Goal: Information Seeking & Learning: Learn about a topic

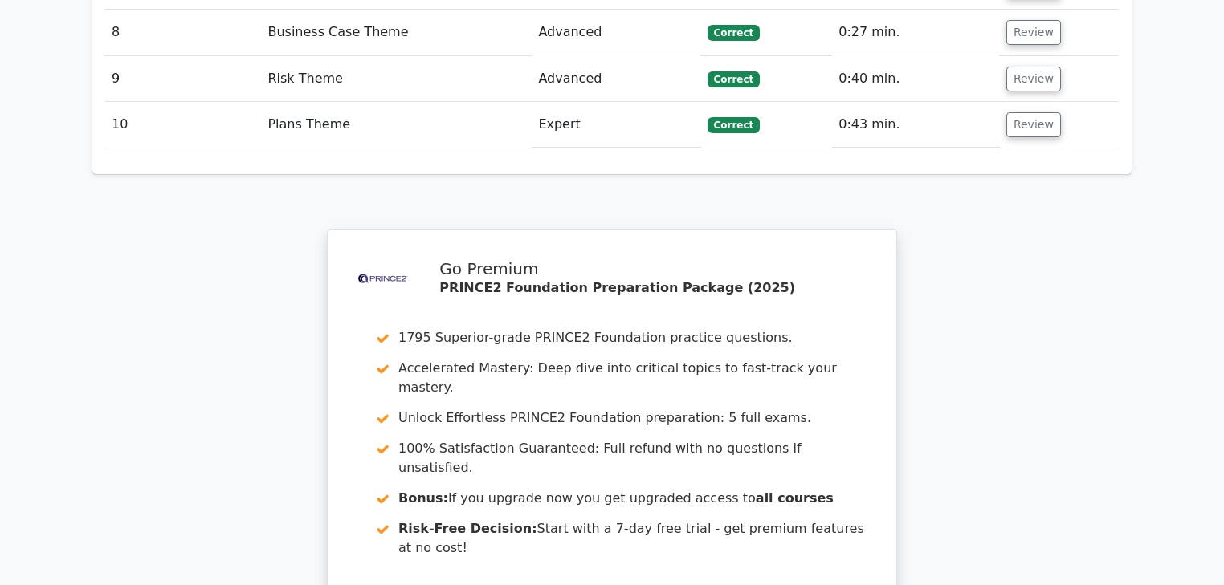
scroll to position [2409, 0]
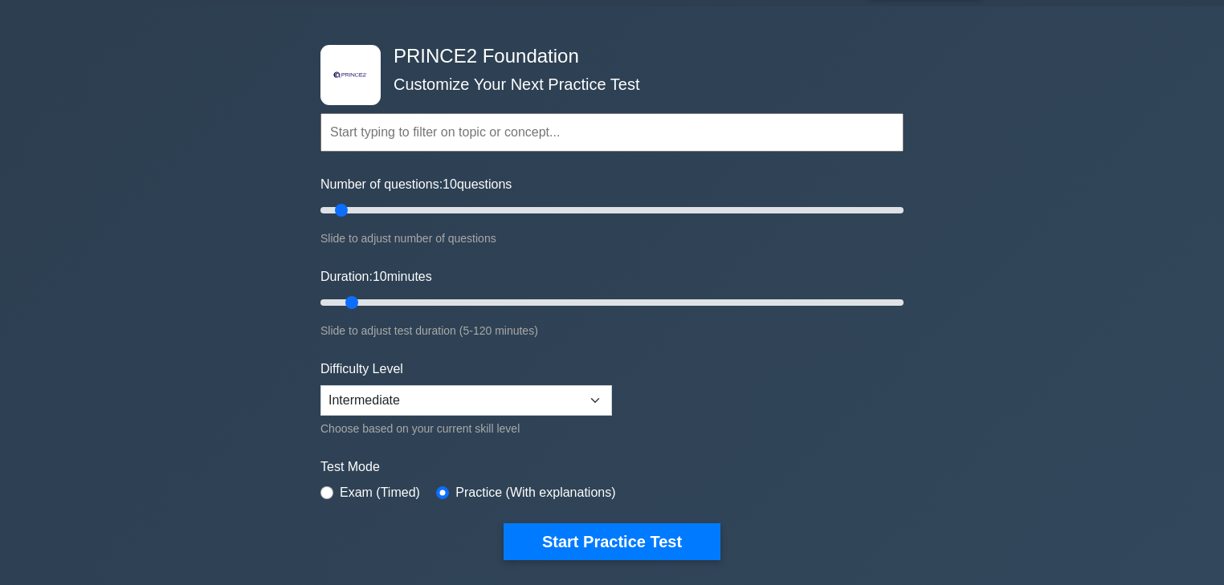
scroll to position [64, 0]
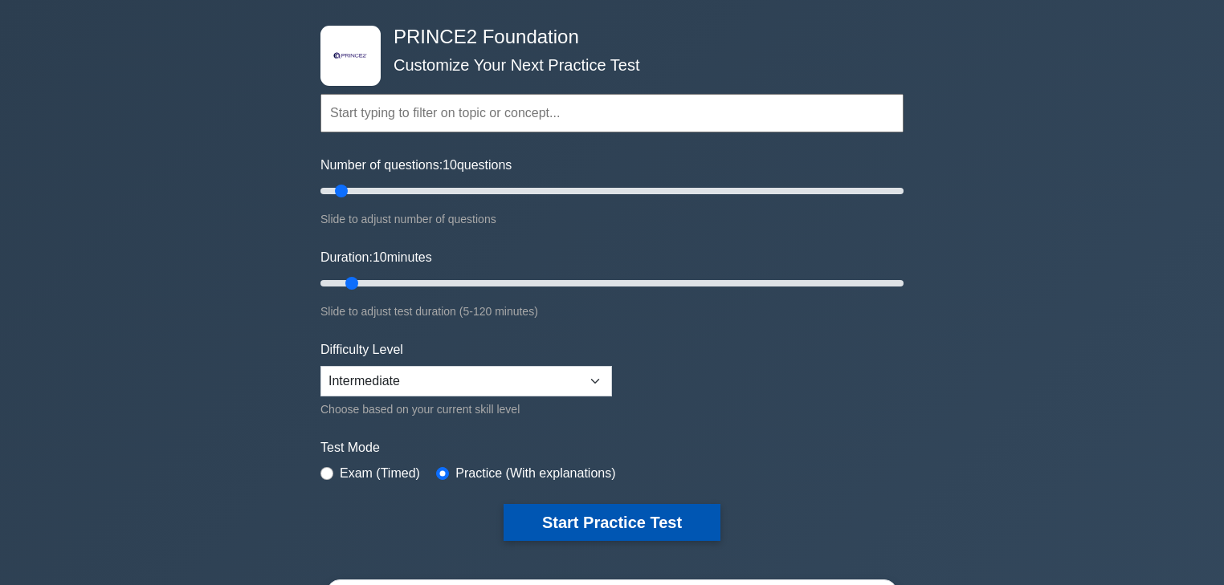
click at [633, 519] on button "Start Practice Test" at bounding box center [611, 522] width 217 height 37
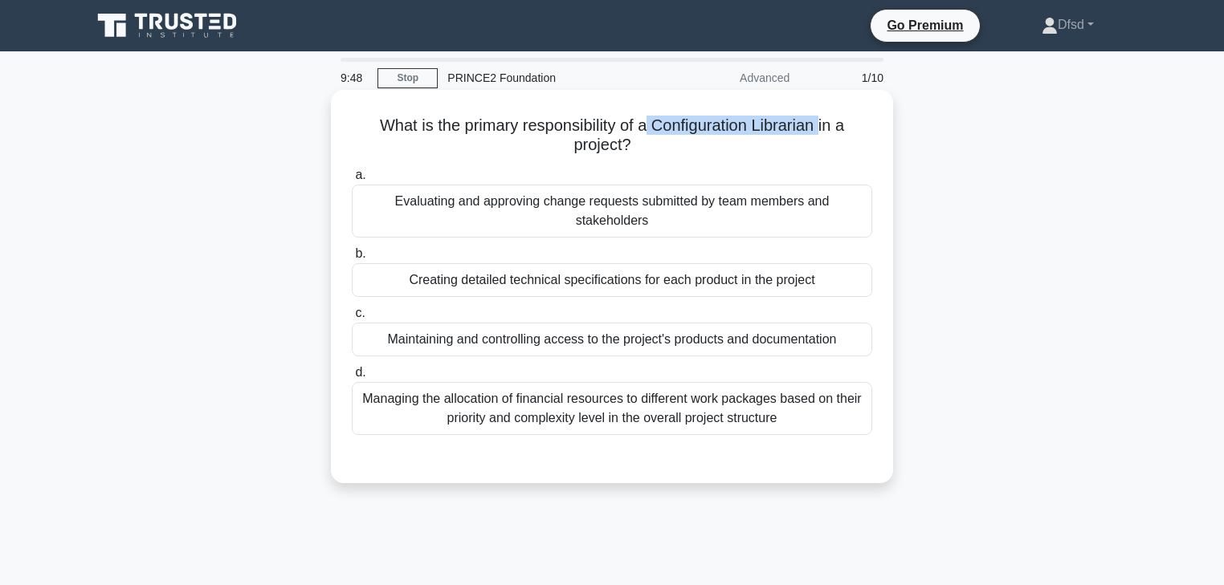
drag, startPoint x: 655, startPoint y: 125, endPoint x: 826, endPoint y: 128, distance: 171.0
click at [826, 128] on h5 "What is the primary responsibility of a Configuration Librarian in a project? .…" at bounding box center [611, 136] width 523 height 40
click at [643, 335] on div "Maintaining and controlling access to the project's products and documentation" at bounding box center [612, 340] width 520 height 34
click at [352, 319] on input "c. Maintaining and controlling access to the project's products and documentati…" at bounding box center [352, 313] width 0 height 10
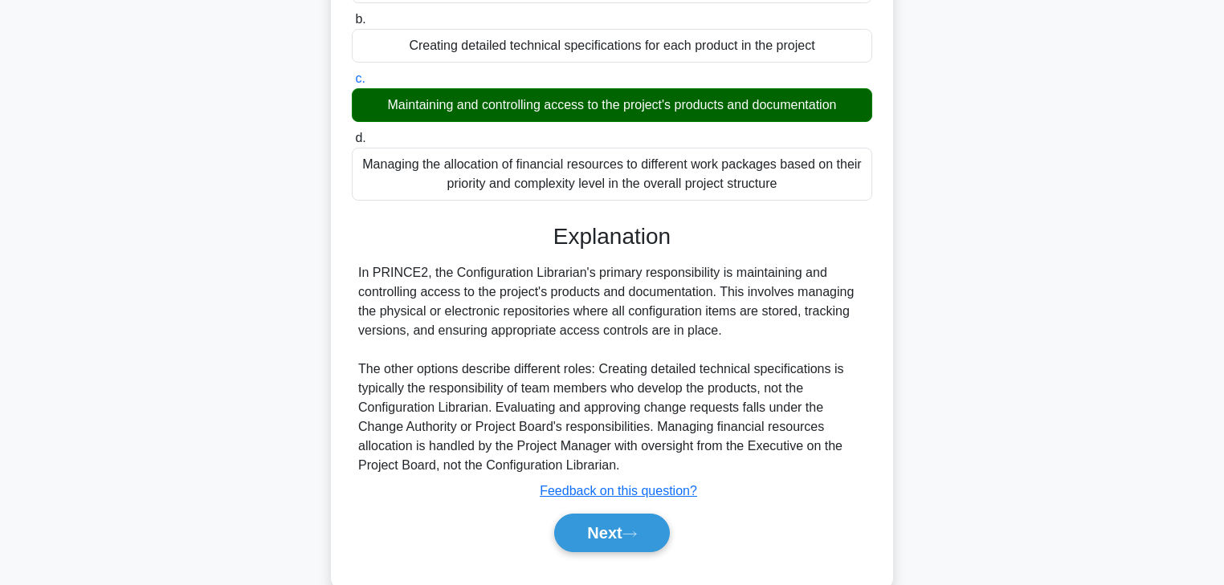
scroll to position [257, 0]
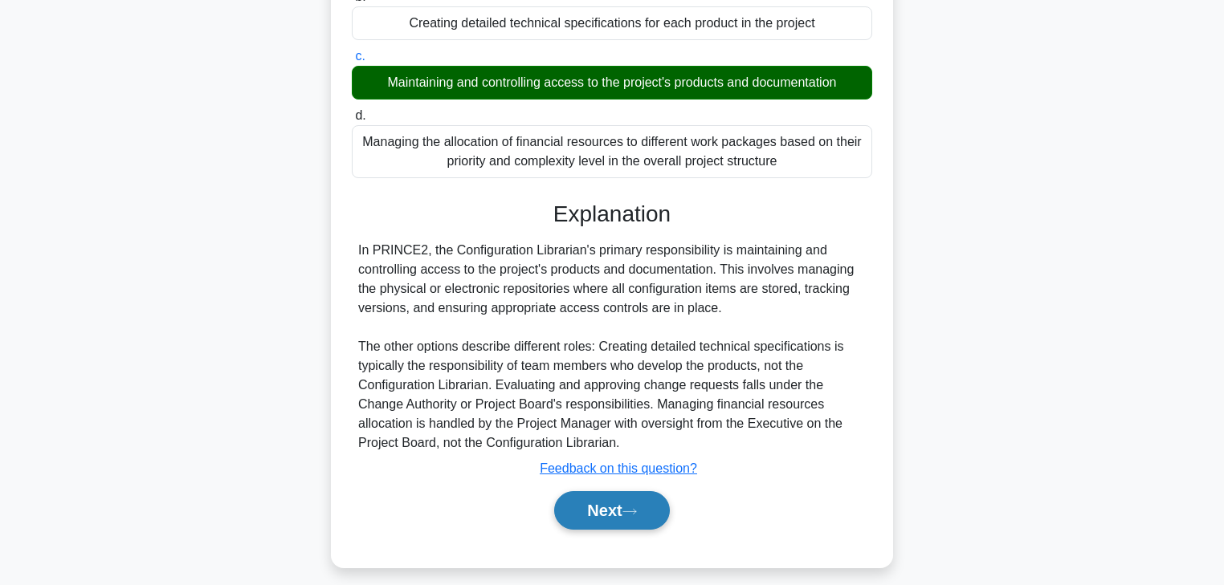
click at [658, 515] on button "Next" at bounding box center [611, 510] width 115 height 39
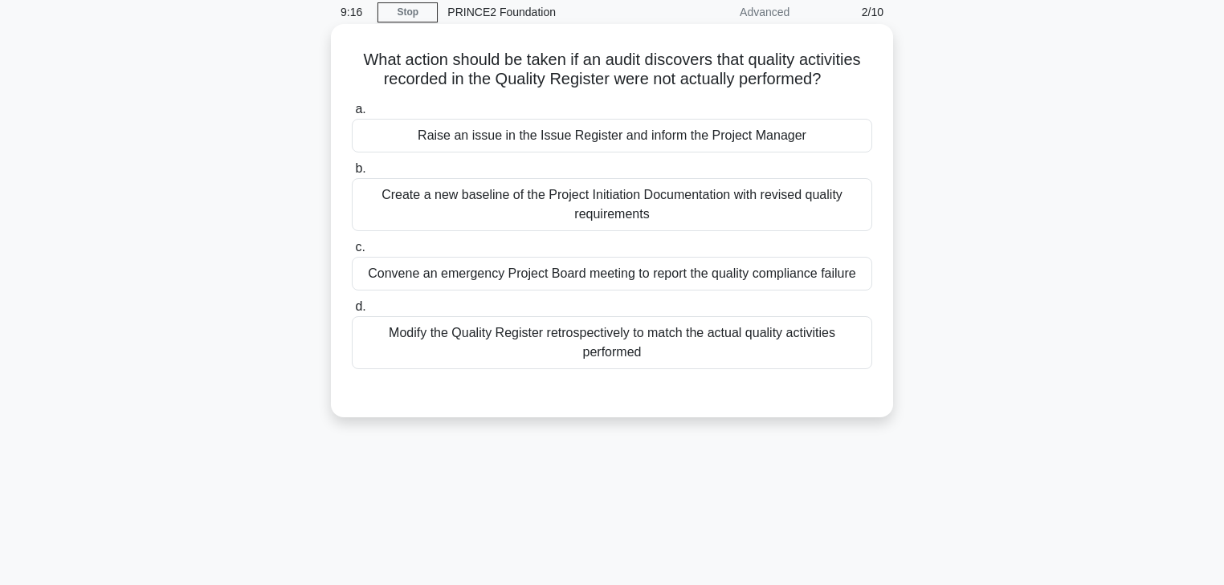
scroll to position [64, 0]
click at [628, 146] on div "Raise an issue in the Issue Register and inform the Project Manager" at bounding box center [612, 137] width 520 height 34
click at [352, 116] on input "a. Raise an issue in the Issue Register and inform the Project Manager" at bounding box center [352, 111] width 0 height 10
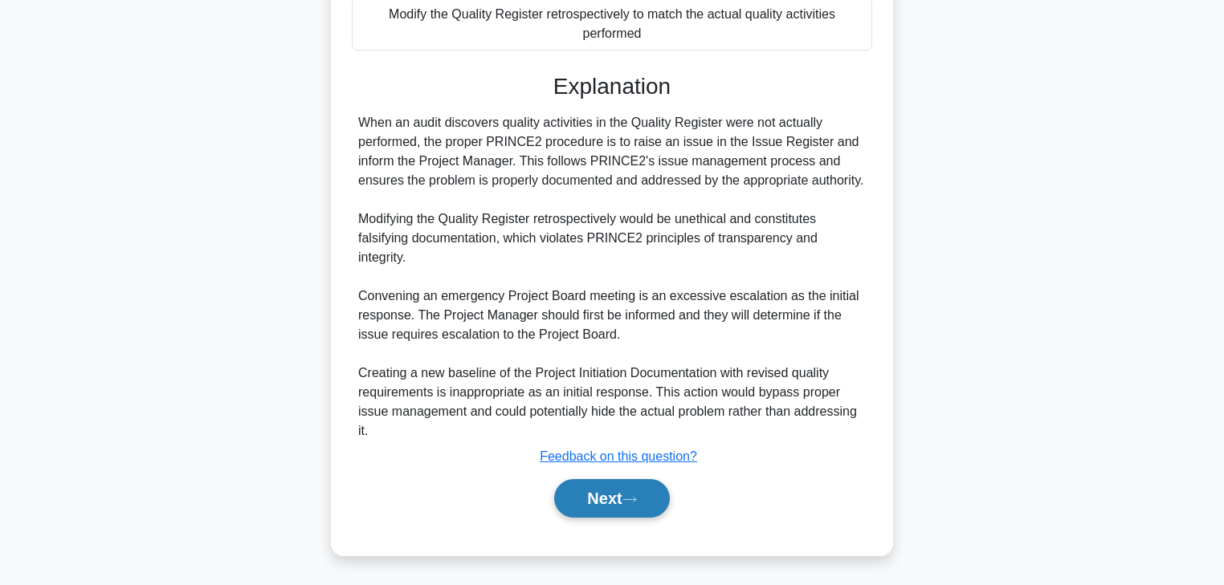
click at [654, 499] on button "Next" at bounding box center [611, 498] width 115 height 39
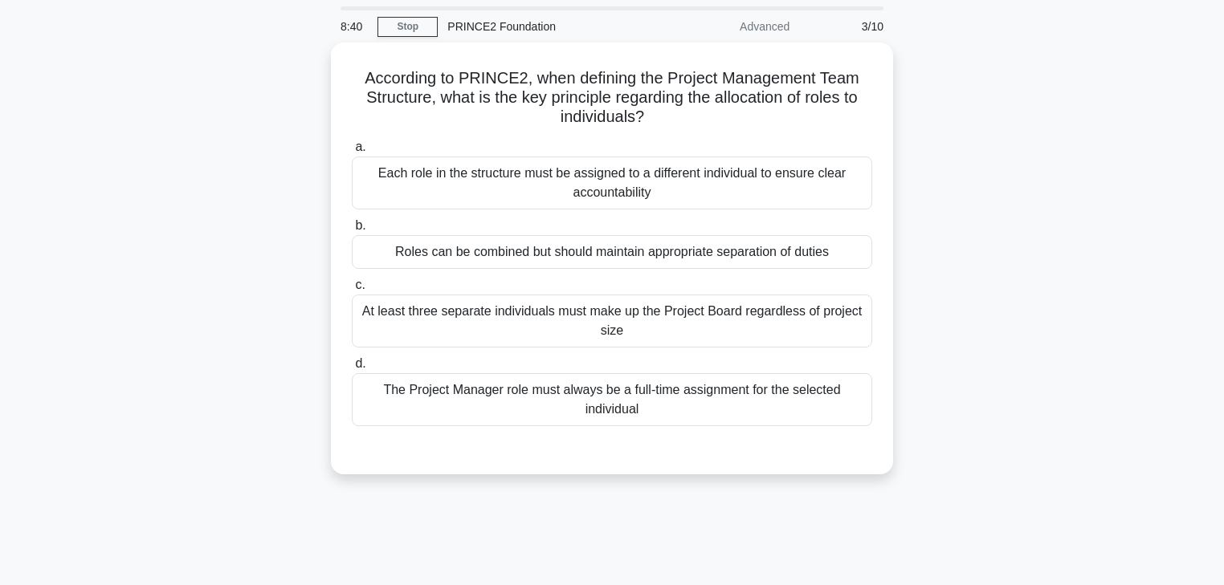
scroll to position [26, 0]
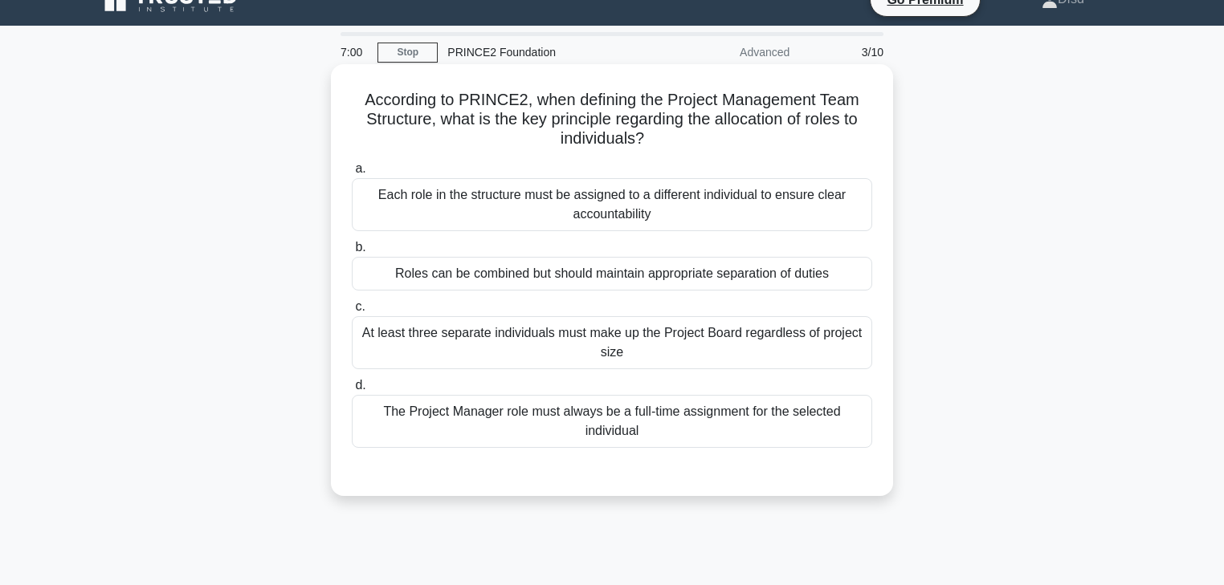
click at [523, 347] on div "At least three separate individuals must make up the Project Board regardless o…" at bounding box center [612, 342] width 520 height 53
click at [352, 312] on input "c. At least three separate individuals must make up the Project Board regardles…" at bounding box center [352, 307] width 0 height 10
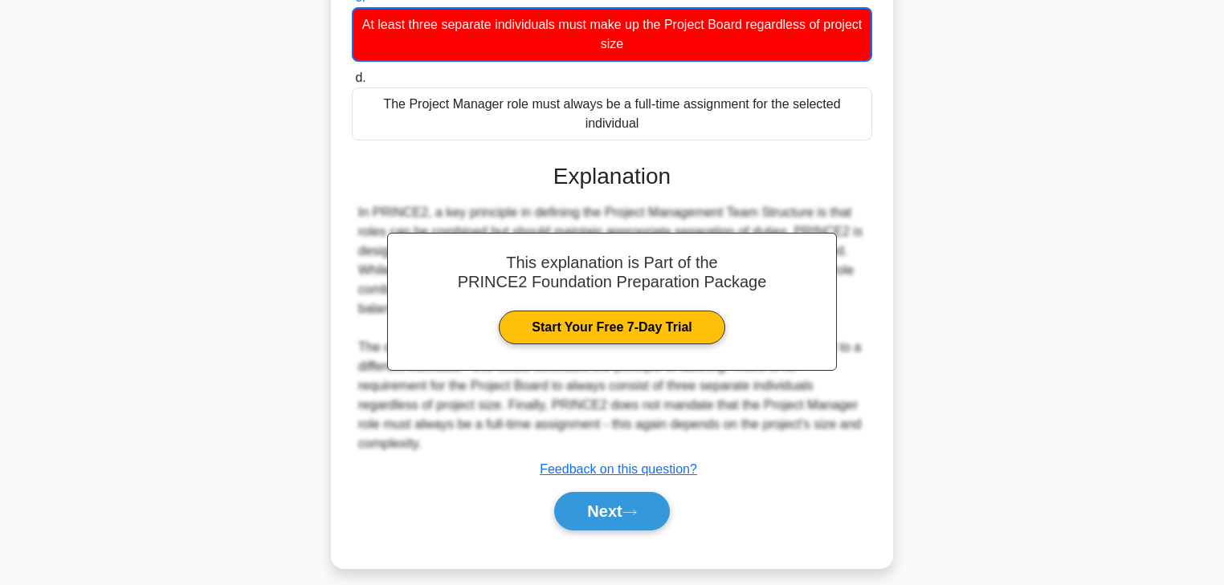
scroll to position [347, 0]
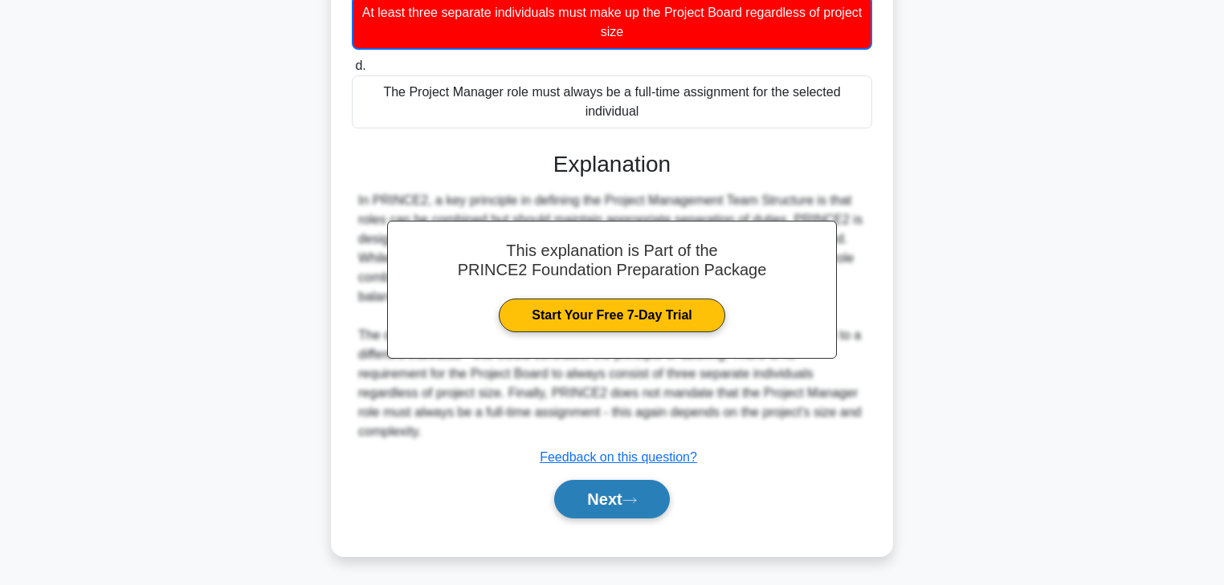
click at [630, 493] on button "Next" at bounding box center [611, 499] width 115 height 39
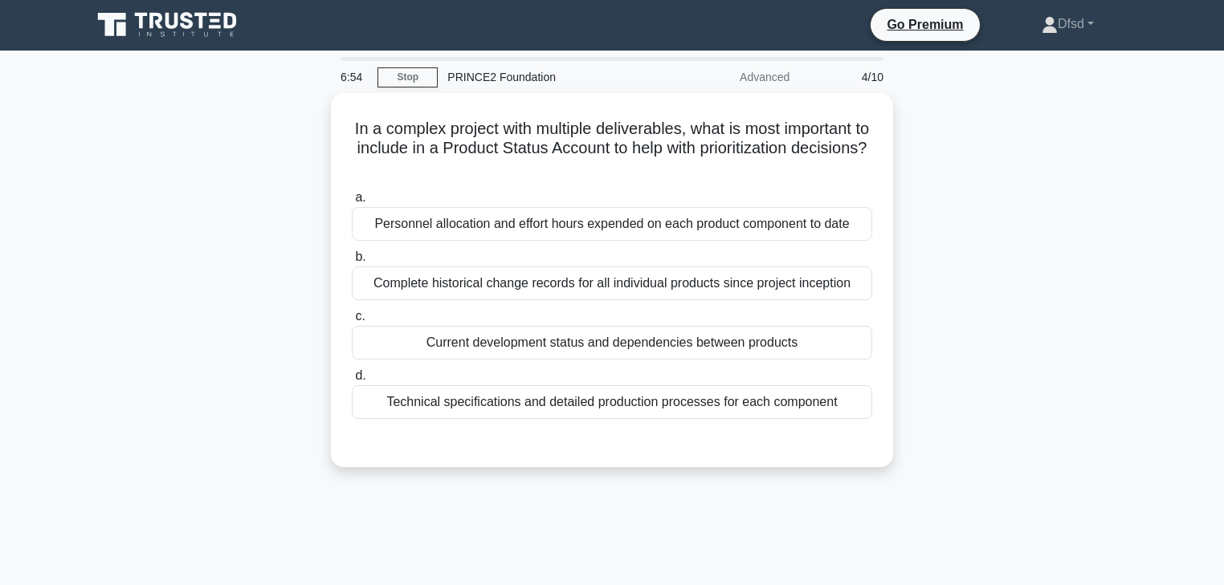
scroll to position [0, 0]
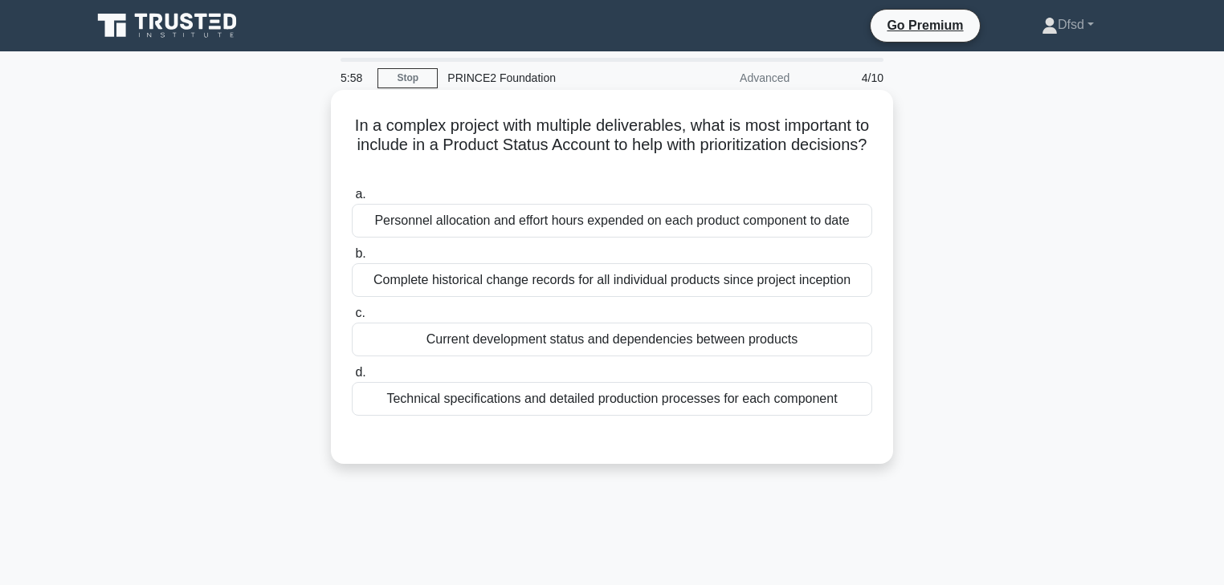
click at [513, 347] on div "Current development status and dependencies between products" at bounding box center [612, 340] width 520 height 34
click at [352, 319] on input "c. Current development status and dependencies between products" at bounding box center [352, 313] width 0 height 10
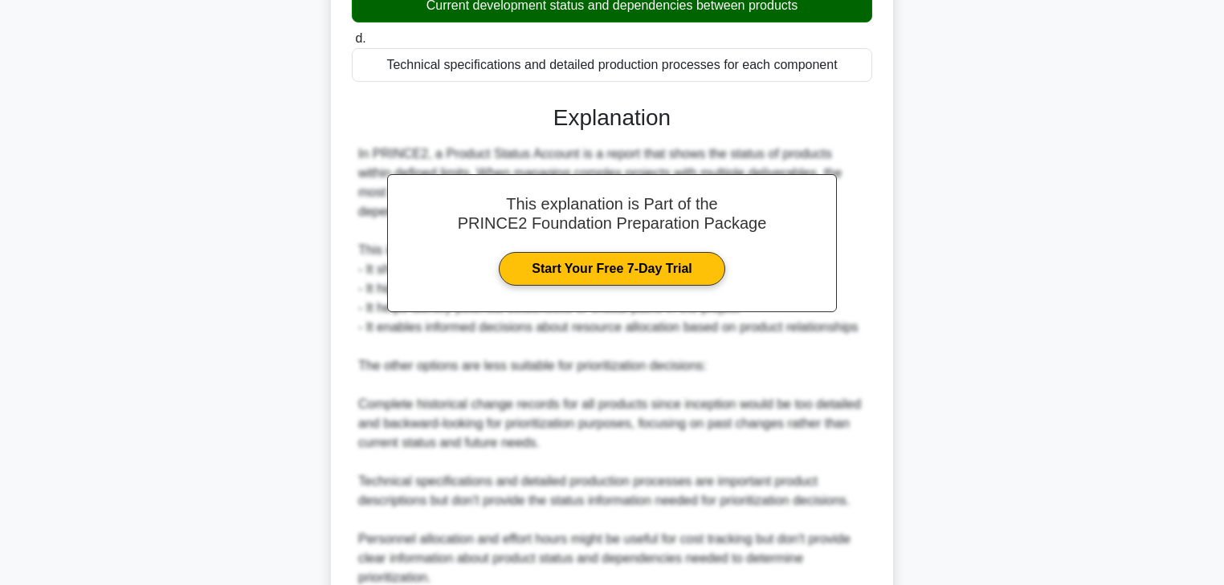
scroll to position [450, 0]
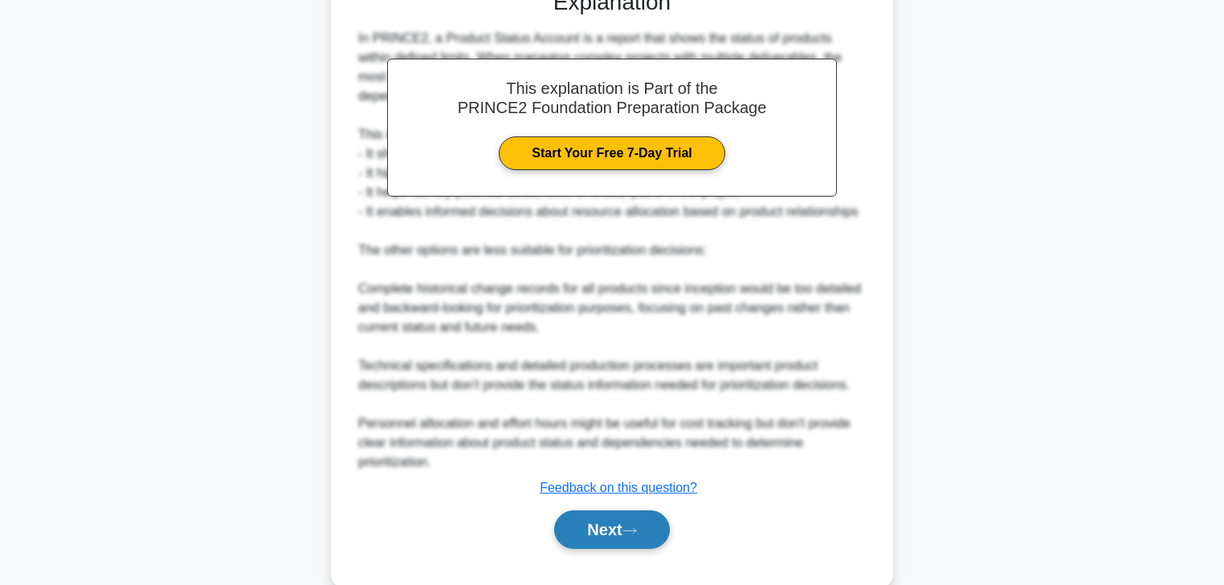
click at [658, 525] on button "Next" at bounding box center [611, 530] width 115 height 39
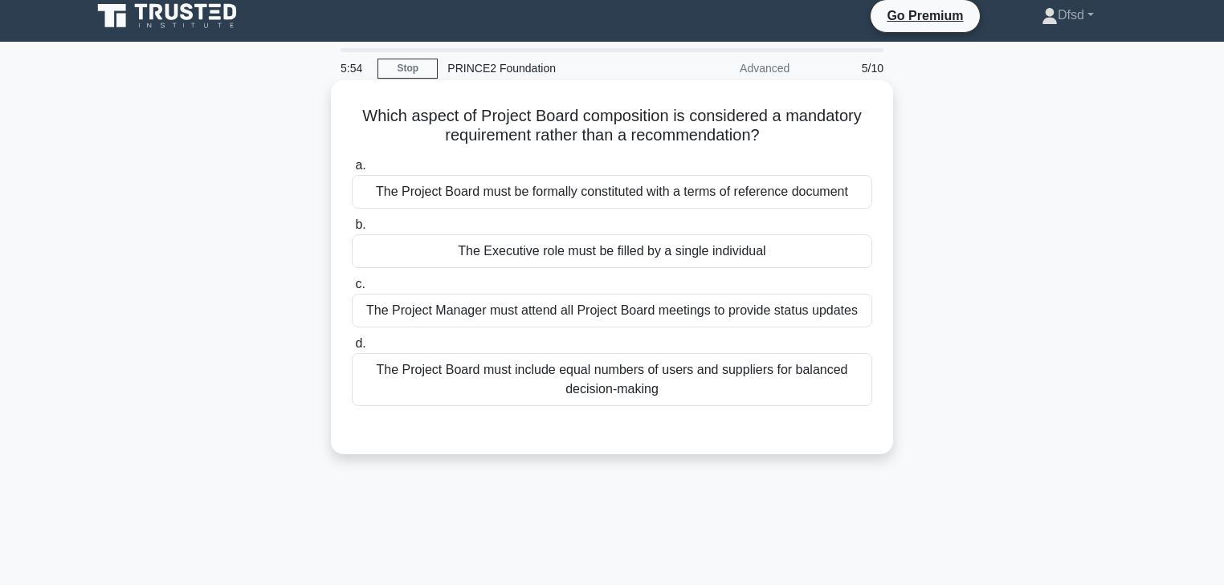
scroll to position [0, 0]
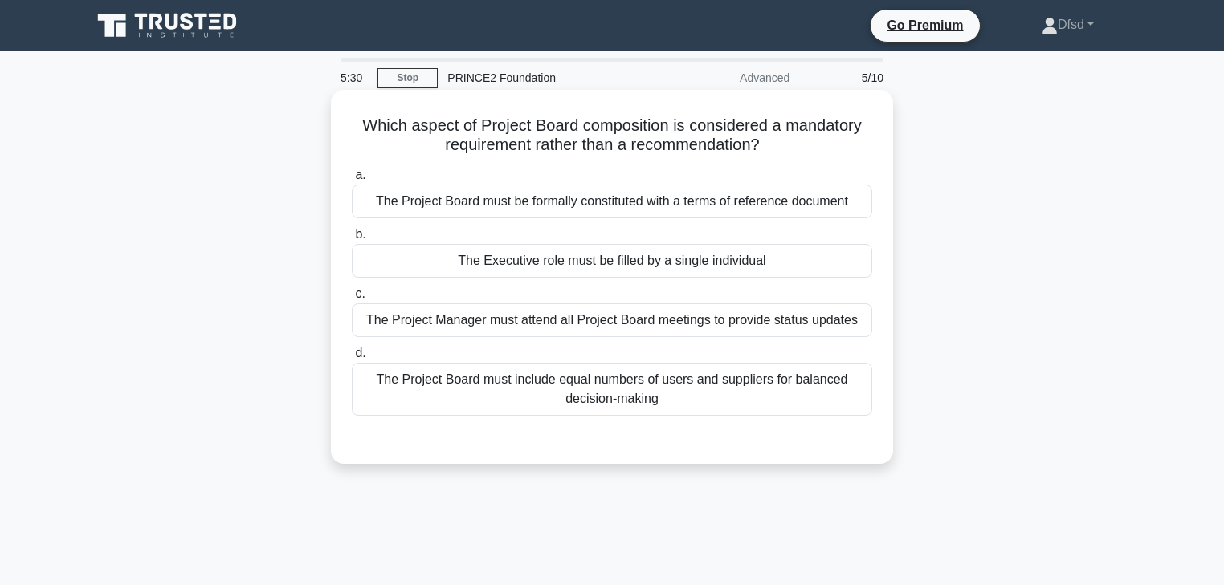
click at [584, 208] on div "The Project Board must be formally constituted with a terms of reference docume…" at bounding box center [612, 202] width 520 height 34
click at [352, 181] on input "a. The Project Board must be formally constituted with a terms of reference doc…" at bounding box center [352, 175] width 0 height 10
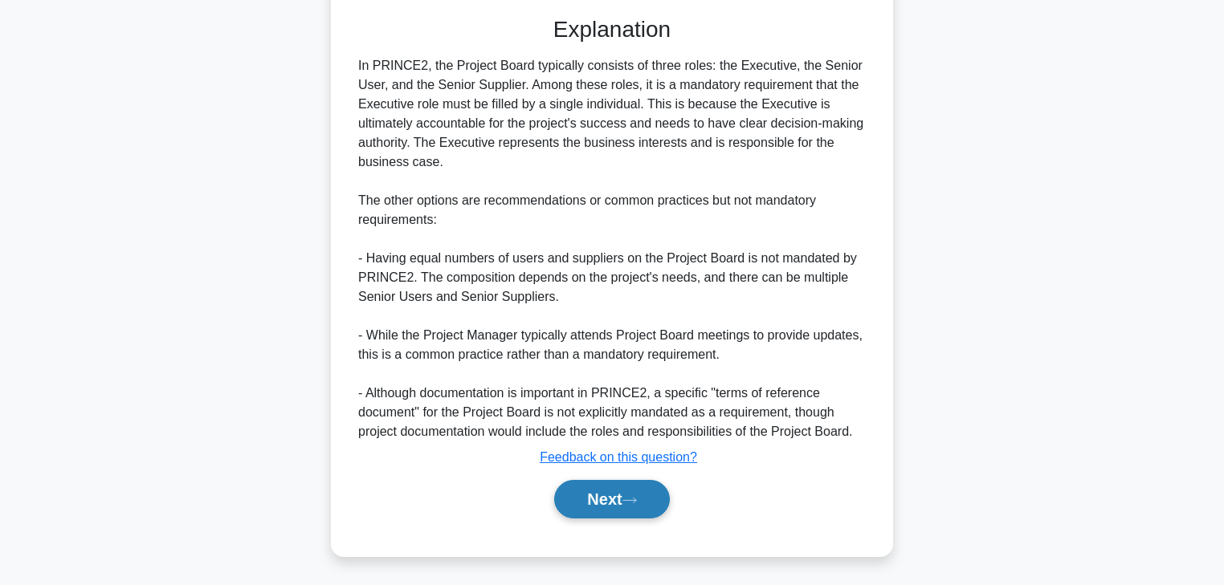
click at [613, 501] on button "Next" at bounding box center [611, 499] width 115 height 39
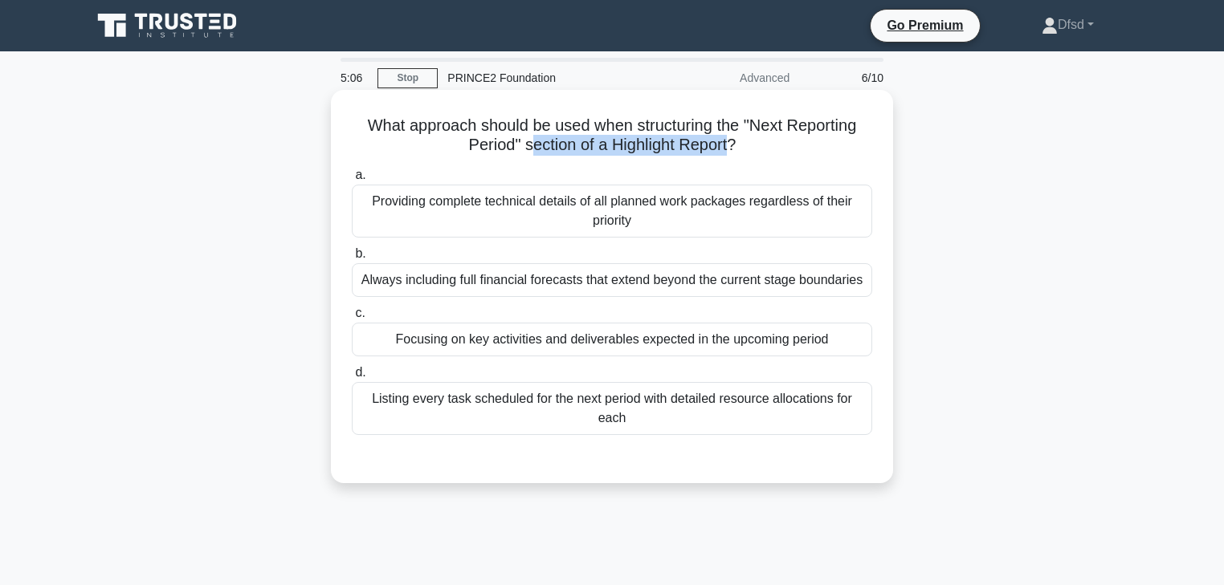
drag, startPoint x: 527, startPoint y: 147, endPoint x: 729, endPoint y: 146, distance: 202.3
click at [729, 146] on h5 "What approach should be used when structuring the "Next Reporting Period" secti…" at bounding box center [611, 136] width 523 height 40
click at [511, 344] on div "Focusing on key activities and deliverables expected in the upcoming period" at bounding box center [612, 340] width 520 height 34
click at [352, 319] on input "c. Focusing on key activities and deliverables expected in the upcoming period" at bounding box center [352, 313] width 0 height 10
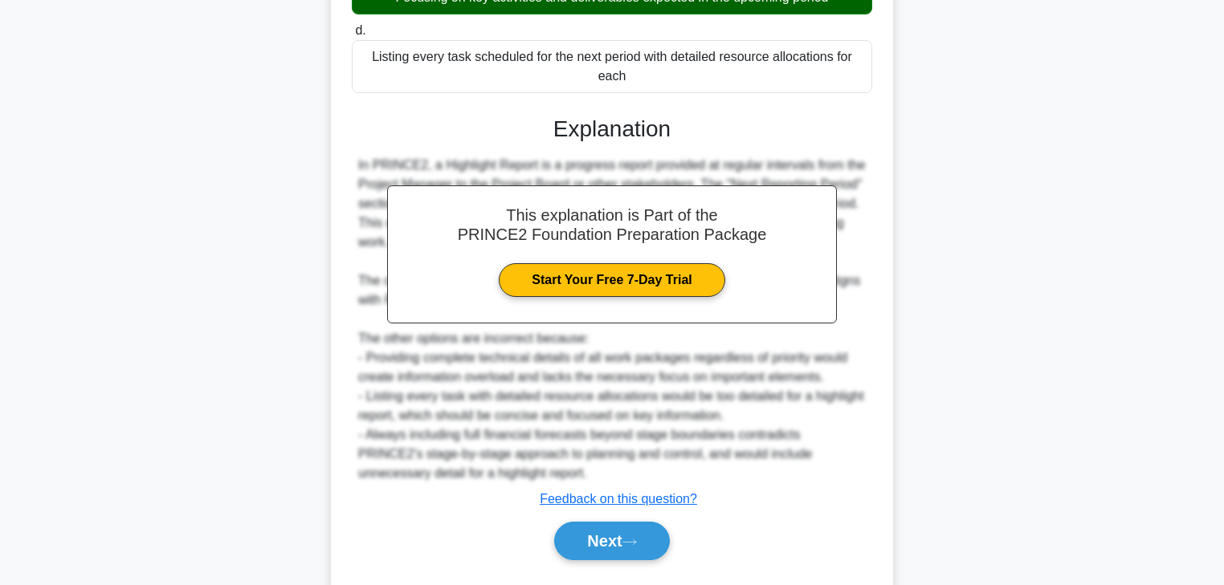
scroll to position [320, 0]
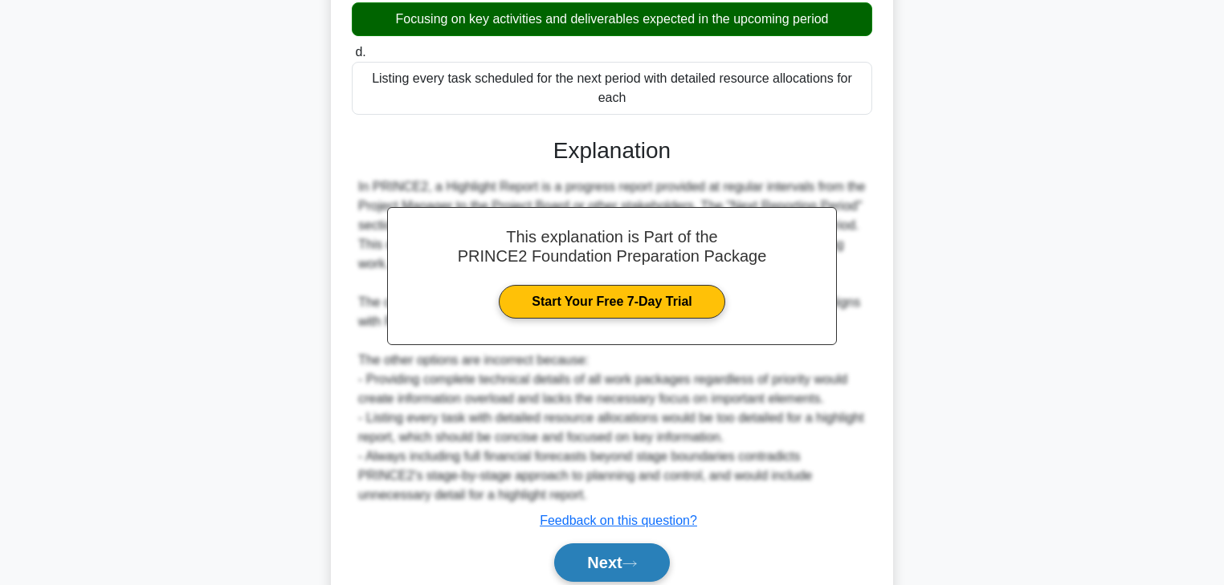
click at [652, 569] on button "Next" at bounding box center [611, 563] width 115 height 39
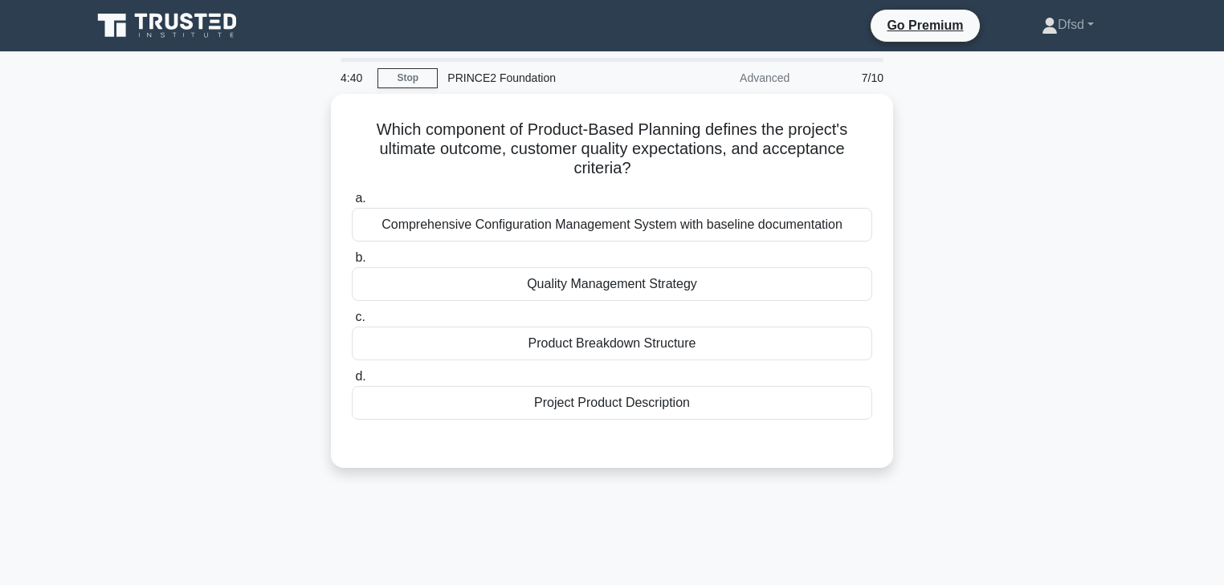
scroll to position [0, 0]
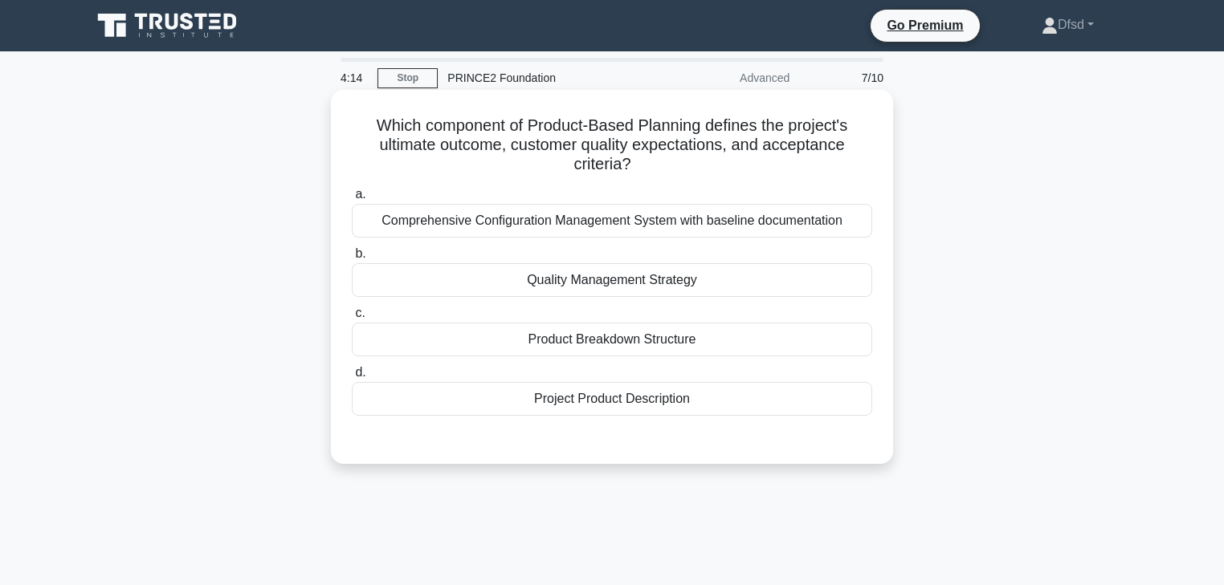
click at [630, 406] on div "Project Product Description" at bounding box center [612, 399] width 520 height 34
click at [352, 378] on input "d. Project Product Description" at bounding box center [352, 373] width 0 height 10
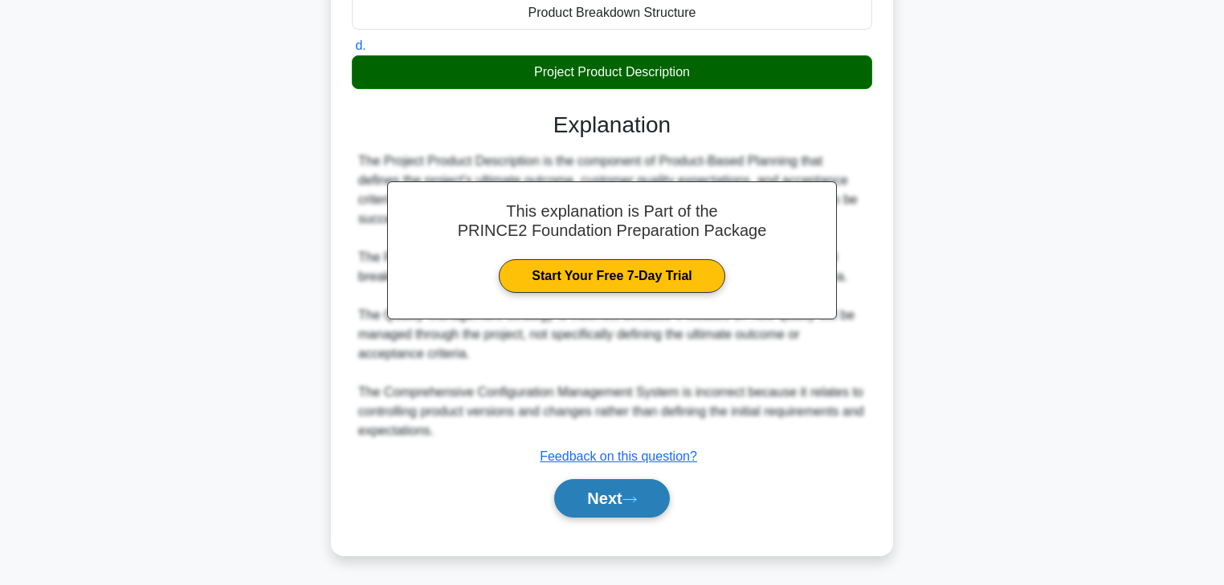
click at [662, 511] on button "Next" at bounding box center [611, 498] width 115 height 39
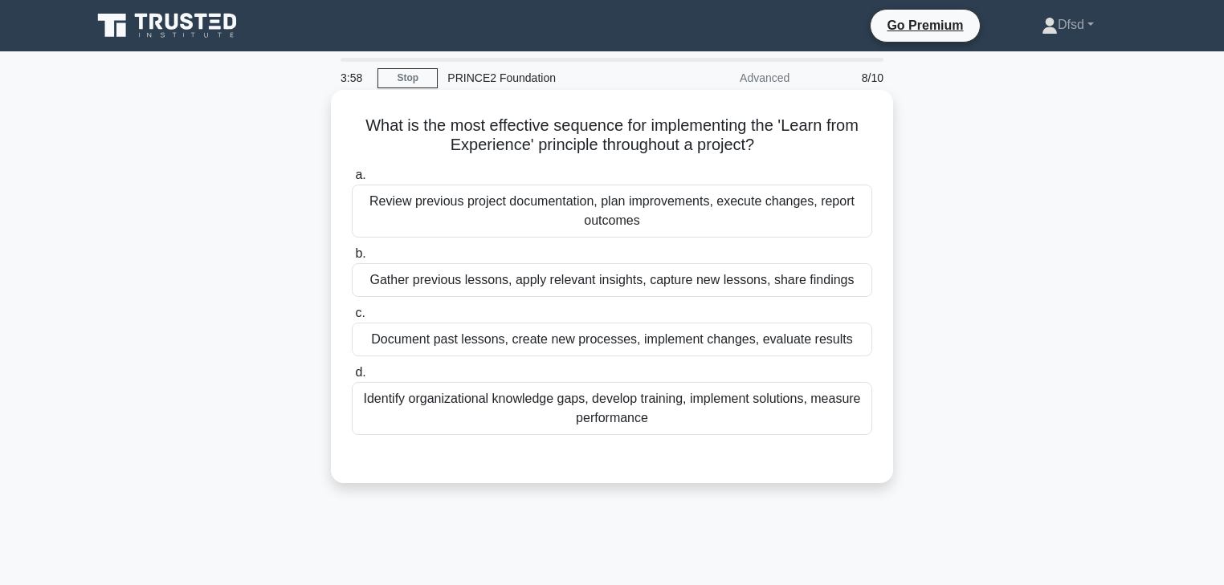
click at [568, 214] on div "Review previous project documentation, plan improvements, execute changes, repo…" at bounding box center [612, 211] width 520 height 53
click at [352, 181] on input "a. Review previous project documentation, plan improvements, execute changes, r…" at bounding box center [352, 175] width 0 height 10
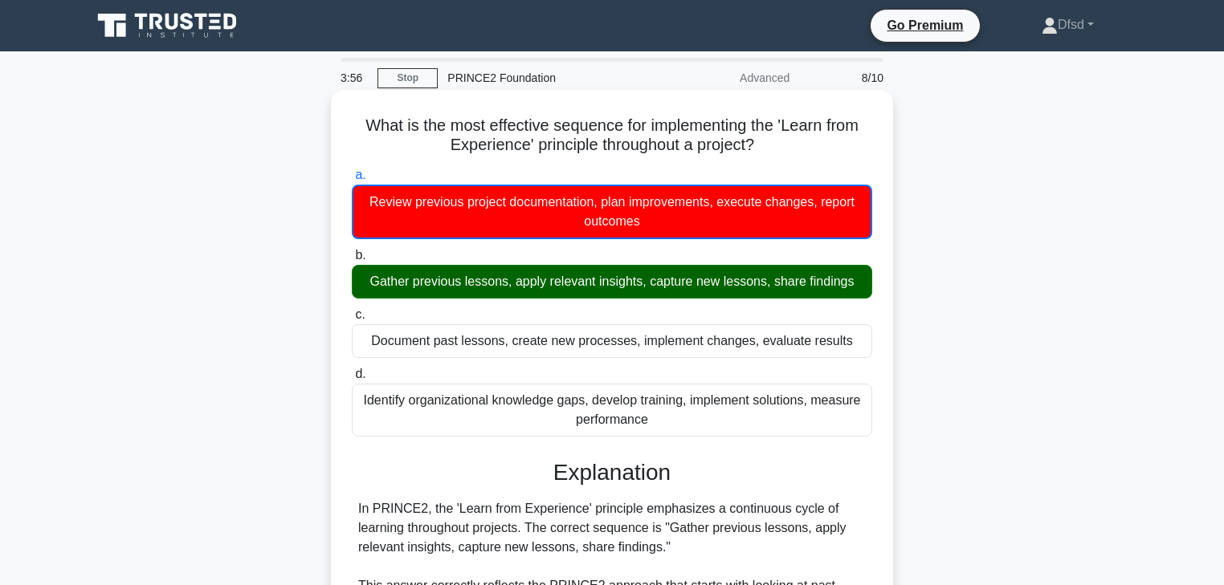
drag, startPoint x: 539, startPoint y: 276, endPoint x: 646, endPoint y: 277, distance: 107.6
click at [646, 277] on div "Gather previous lessons, apply relevant insights, capture new lessons, share fi…" at bounding box center [612, 282] width 520 height 34
click at [648, 278] on div "Gather previous lessons, apply relevant insights, capture new lessons, share fi…" at bounding box center [612, 282] width 520 height 34
click at [352, 261] on input "b. Gather previous lessons, apply relevant insights, capture new lessons, share…" at bounding box center [352, 255] width 0 height 10
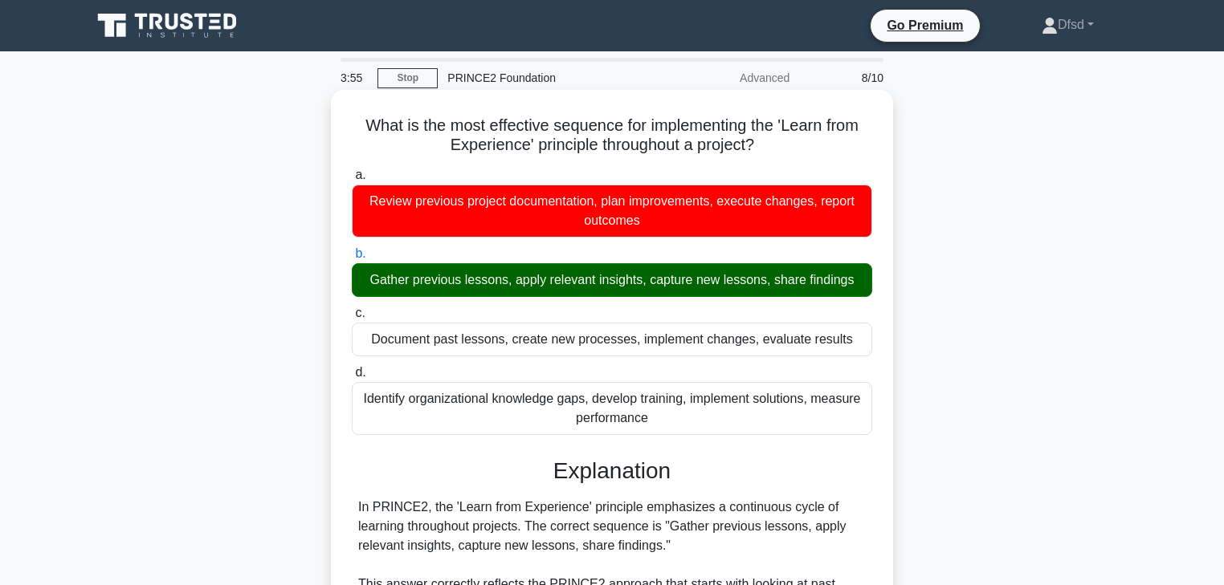
drag, startPoint x: 690, startPoint y: 284, endPoint x: 758, endPoint y: 284, distance: 68.2
click at [758, 284] on div "Gather previous lessons, apply relevant insights, capture new lessons, share fi…" at bounding box center [612, 280] width 520 height 34
click at [352, 259] on input "b. Gather previous lessons, apply relevant insights, capture new lessons, share…" at bounding box center [352, 254] width 0 height 10
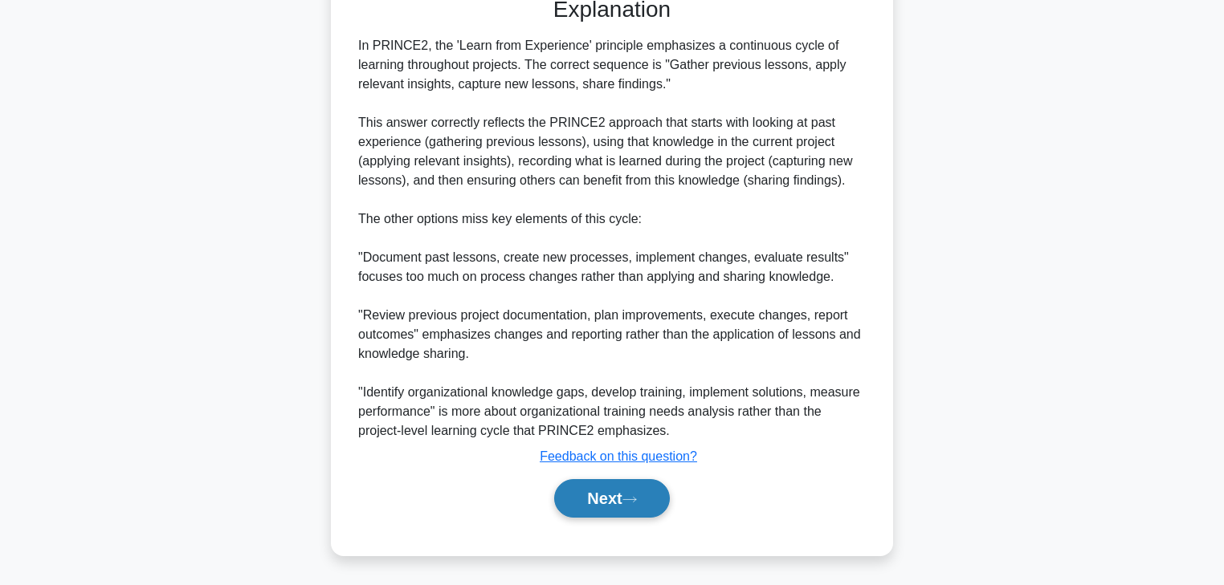
click at [661, 495] on button "Next" at bounding box center [611, 498] width 115 height 39
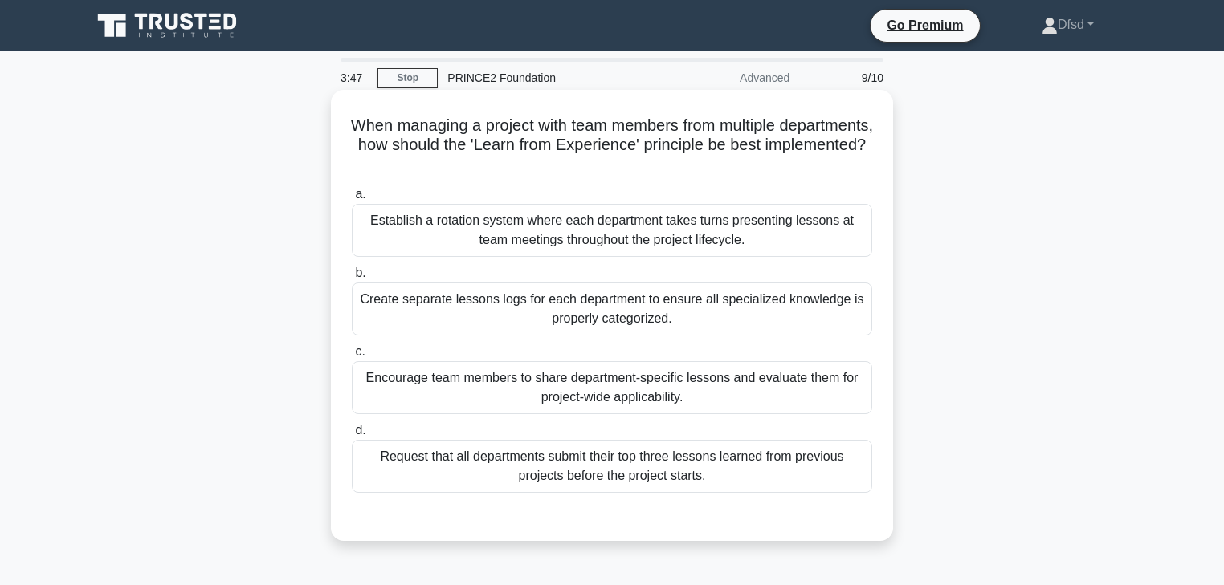
drag, startPoint x: 454, startPoint y: 144, endPoint x: 833, endPoint y: 162, distance: 379.4
click at [833, 162] on h5 "When managing a project with team members from multiple departments, how should…" at bounding box center [611, 145] width 523 height 59
click at [674, 401] on div "Encourage team members to share department-specific lessons and evaluate them f…" at bounding box center [612, 387] width 520 height 53
click at [352, 357] on input "c. Encourage team members to share department-specific lessons and evaluate the…" at bounding box center [352, 352] width 0 height 10
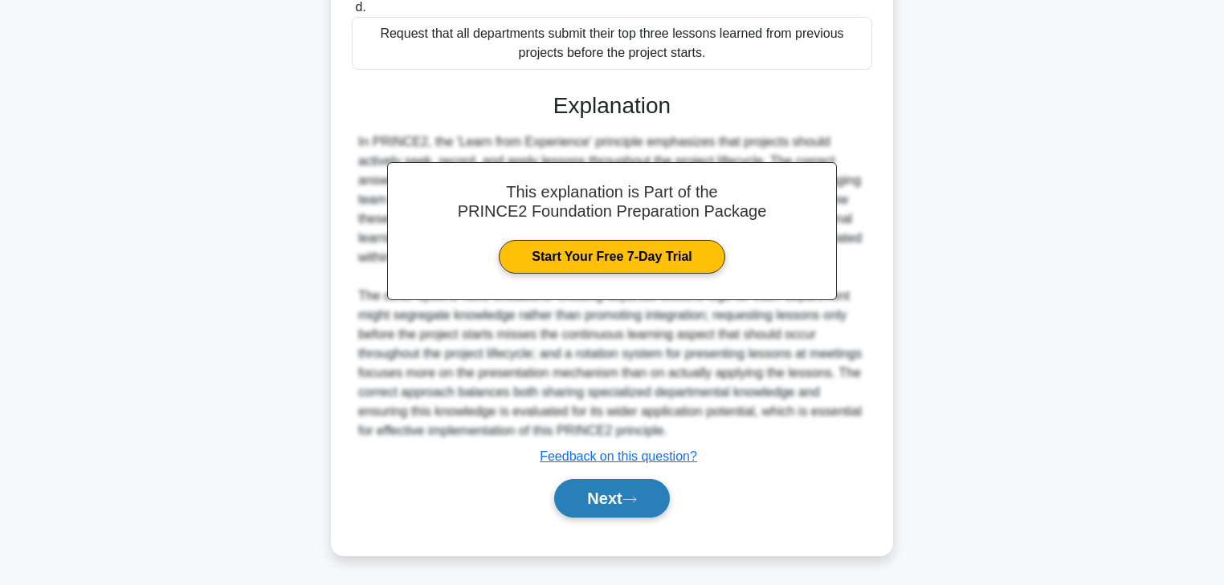
click at [637, 500] on icon at bounding box center [629, 499] width 14 height 9
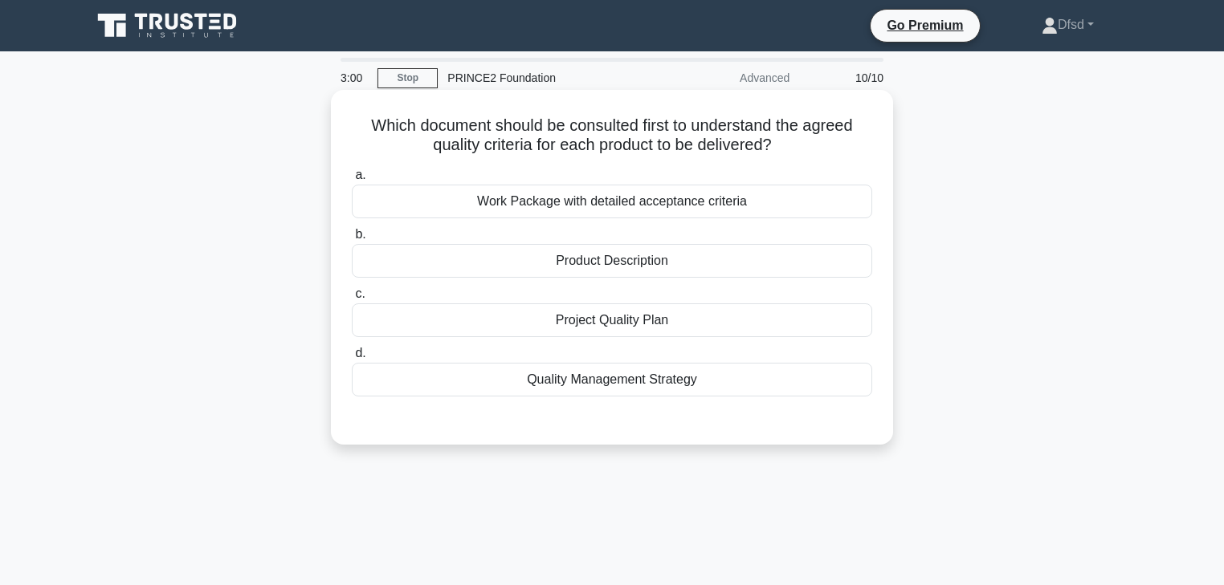
click at [674, 382] on div "Quality Management Strategy" at bounding box center [612, 380] width 520 height 34
click at [352, 359] on input "d. Quality Management Strategy" at bounding box center [352, 353] width 0 height 10
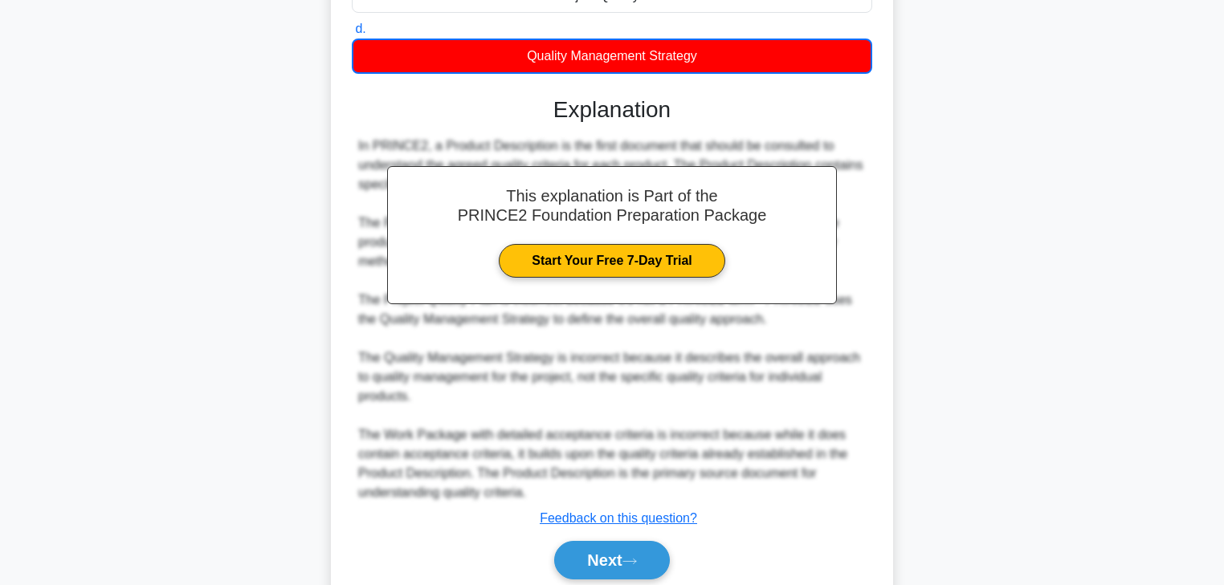
scroll to position [385, 0]
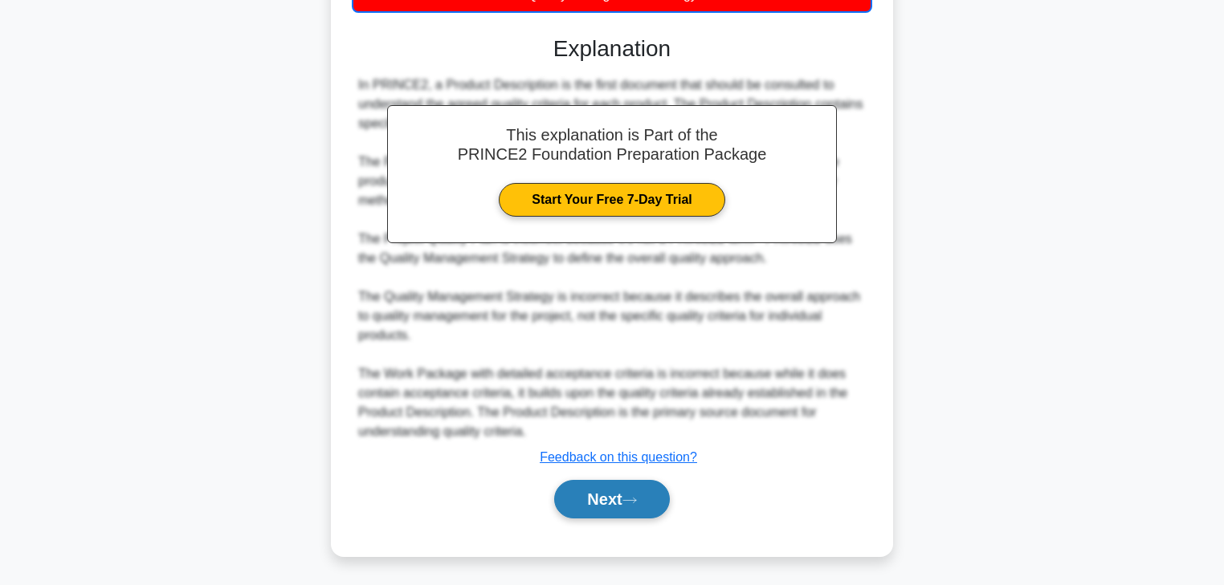
click at [633, 501] on icon at bounding box center [629, 500] width 14 height 9
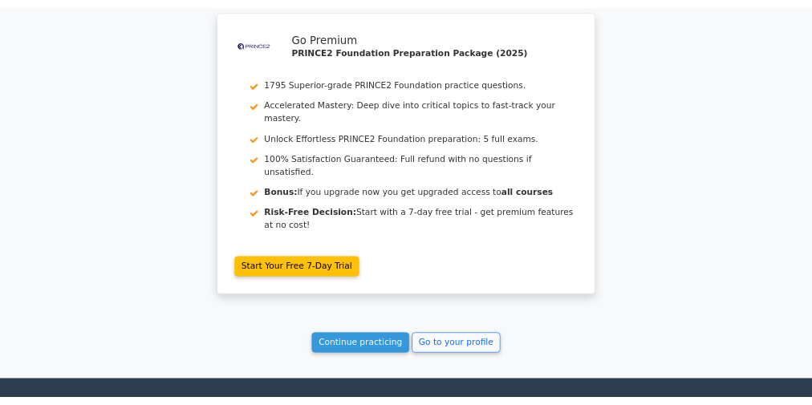
scroll to position [2655, 0]
